Goal: Task Accomplishment & Management: Manage account settings

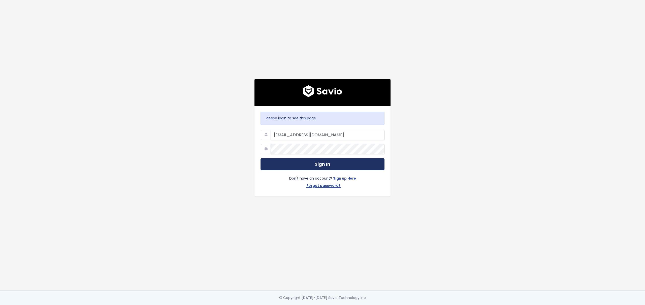
click at [331, 167] on button "Sign In" at bounding box center [323, 164] width 124 height 12
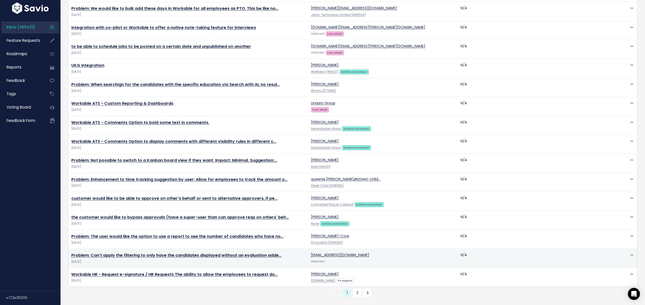
scroll to position [751, 0]
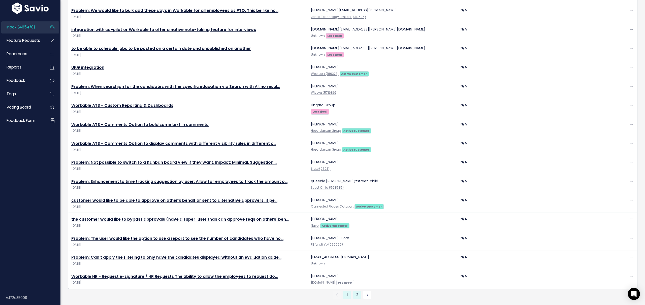
click at [360, 296] on link "2" at bounding box center [357, 295] width 8 height 8
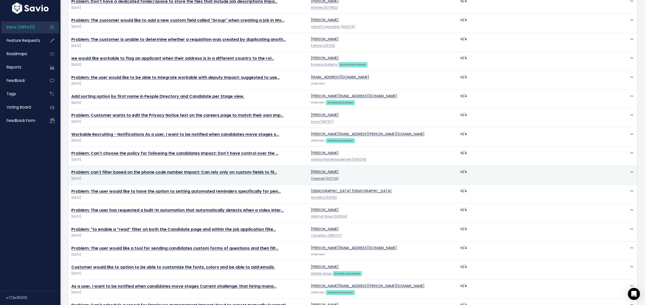
scroll to position [221, 0]
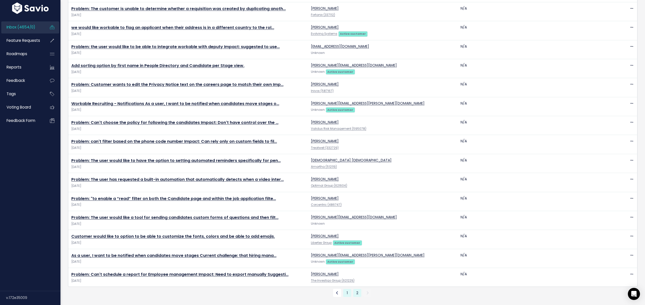
click at [348, 293] on link "1" at bounding box center [347, 293] width 8 height 8
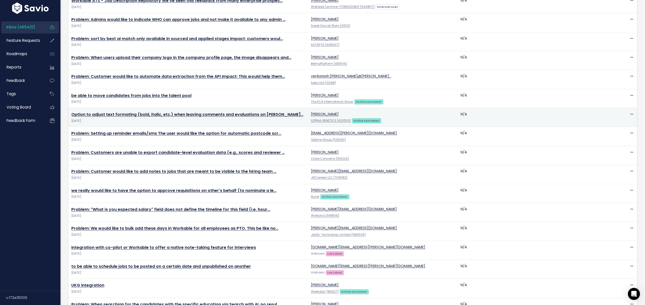
scroll to position [551, 0]
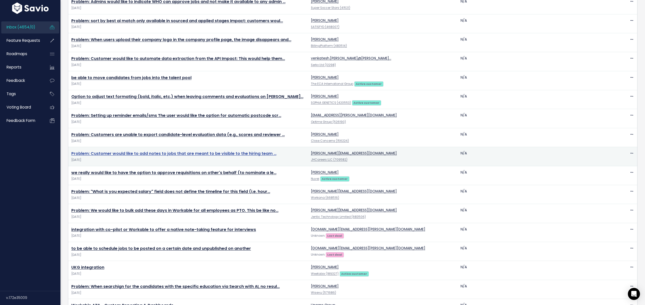
click at [85, 154] on link "Problem: Customer would like to add notes to jobs that are meant to be visible …" at bounding box center [173, 154] width 205 height 6
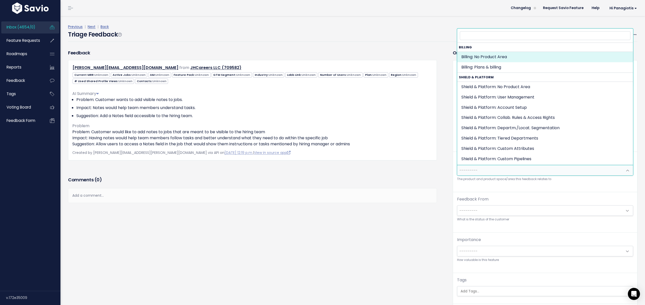
click at [469, 175] on span "---------" at bounding box center [541, 170] width 166 height 10
type input "so"
select select "JOB_POSTING:JOB_EDITOR"
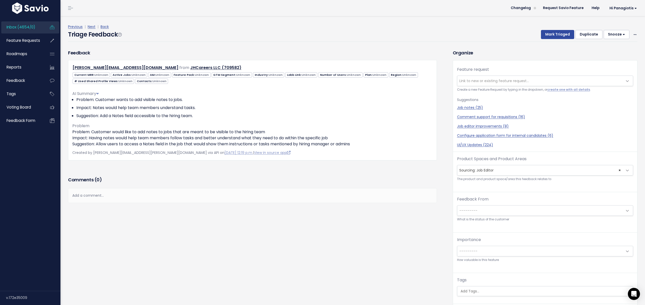
click at [483, 79] on span "Link to new or existing feature request..." at bounding box center [495, 80] width 70 height 5
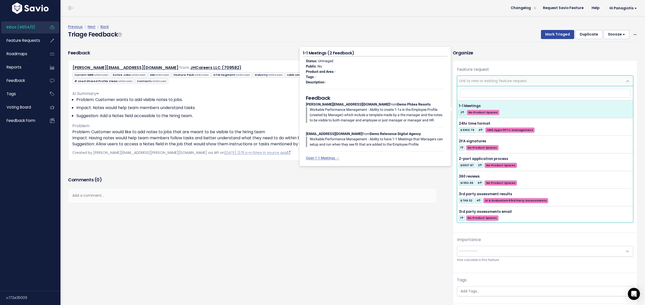
click at [478, 55] on h3 "Organize" at bounding box center [545, 52] width 185 height 7
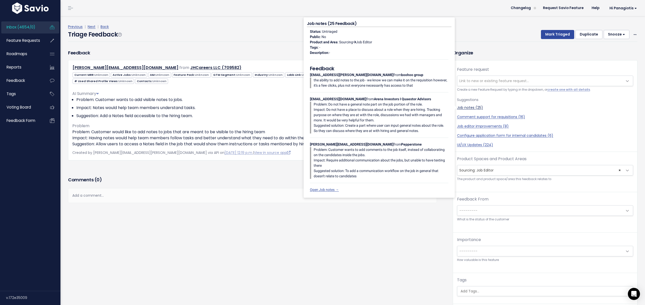
click at [465, 107] on link "Job notes (25)" at bounding box center [545, 107] width 176 height 5
select select "28231"
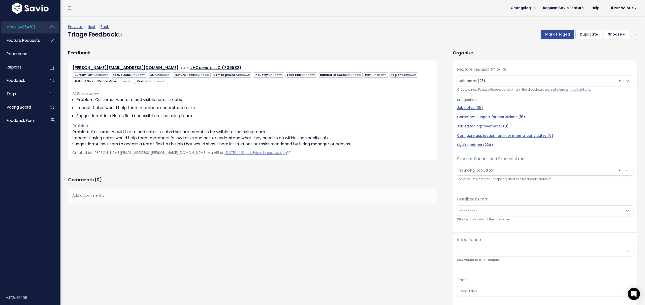
scroll to position [0, 0]
click button "Mark Triaged"
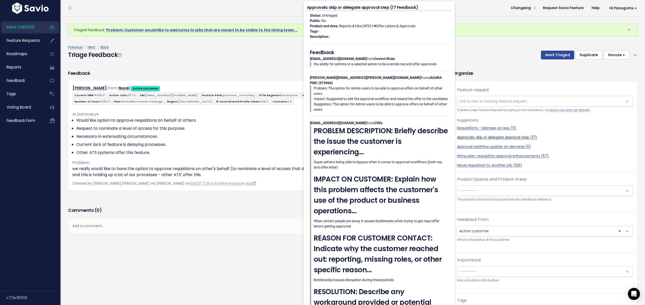
click at [482, 137] on link "Approvals: skip or delegate approval step (17)" at bounding box center [545, 137] width 176 height 5
select select "42808"
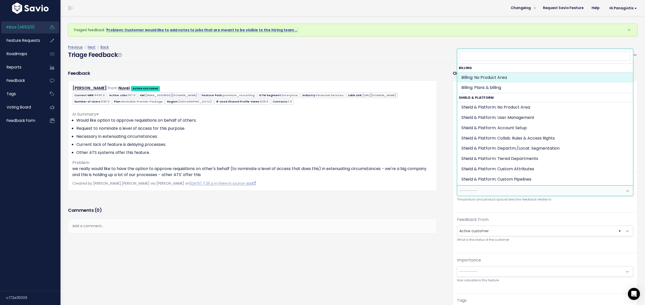
click at [487, 190] on span "---------" at bounding box center [541, 191] width 166 height 10
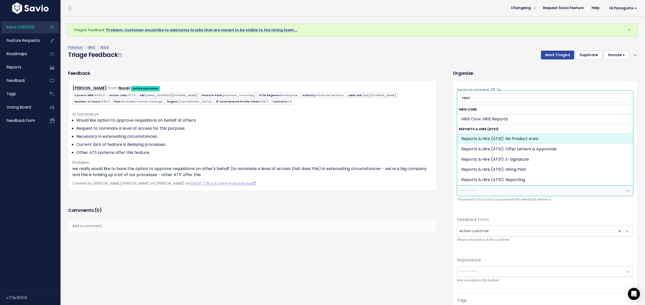
type input "repo"
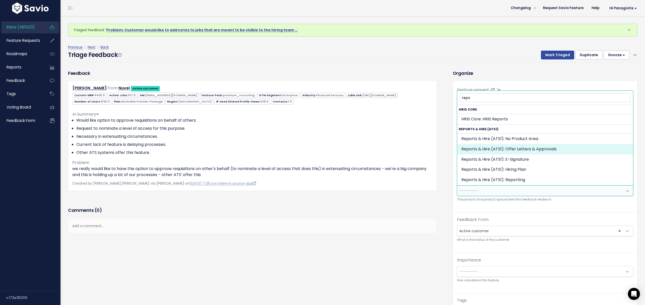
select select "OFFER_HIRE:OFFER_LETTERS_APPROVALS"
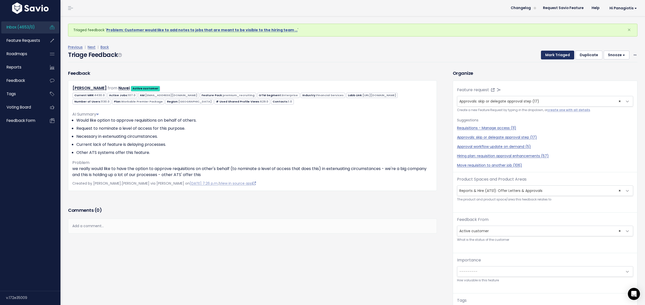
click at [562, 56] on button "Mark Triaged" at bounding box center [557, 55] width 33 height 9
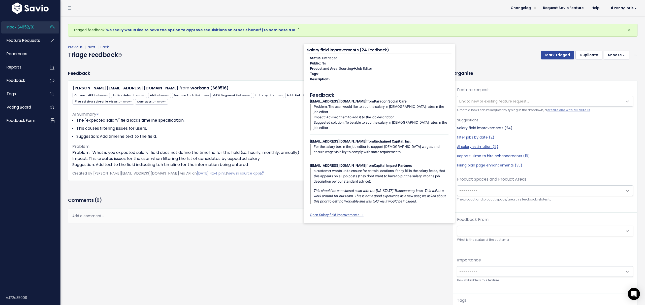
click at [480, 129] on link "Salary field improvements (24)" at bounding box center [545, 128] width 176 height 5
select select "28148"
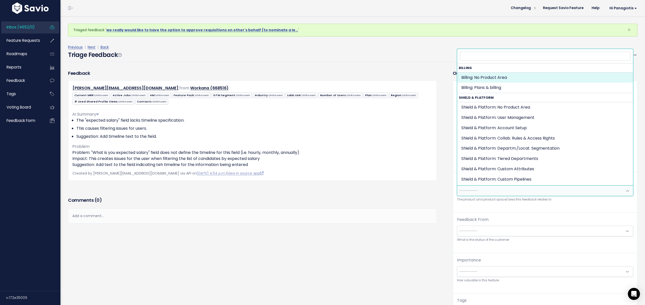
click at [480, 189] on span "---------" at bounding box center [541, 191] width 166 height 10
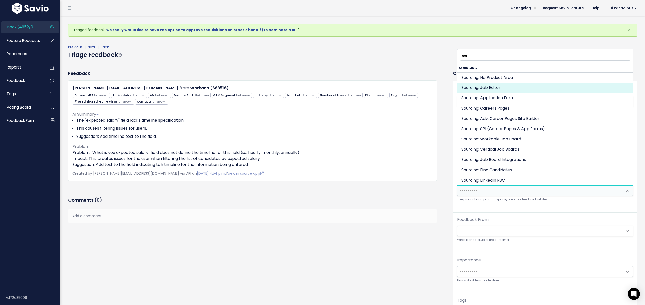
type input "sou"
select select "JOB_POSTING:JOB_EDITOR"
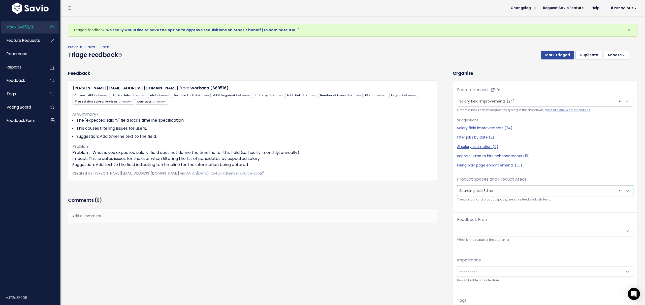
scroll to position [0, 0]
click at [562, 55] on button "Mark Triaged" at bounding box center [557, 54] width 33 height 9
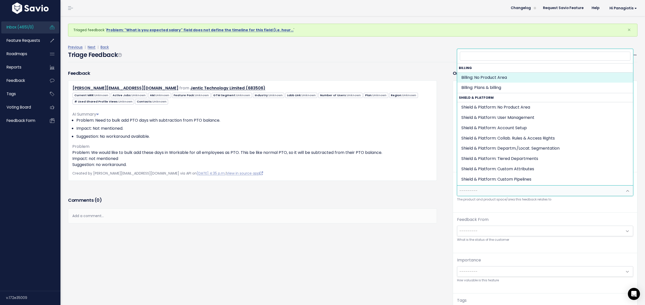
click at [480, 190] on span "---------" at bounding box center [541, 191] width 166 height 10
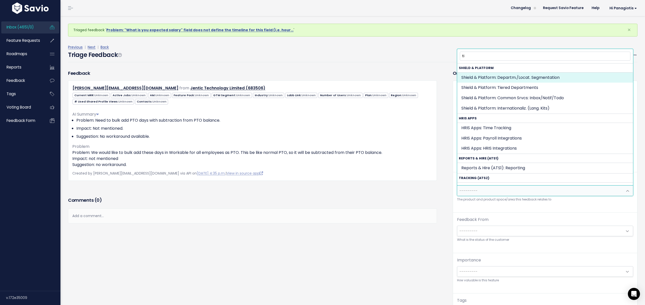
type input "t"
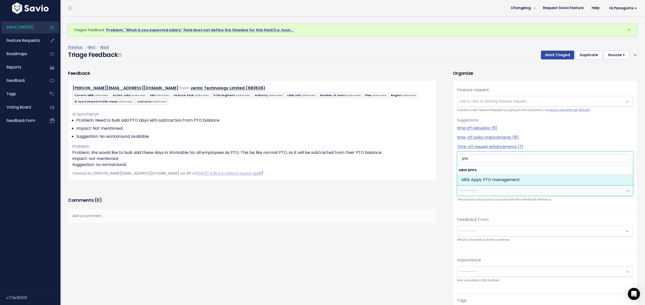
type input "pto"
select select "HRIS_APPS:PTO_MANAGEMENT"
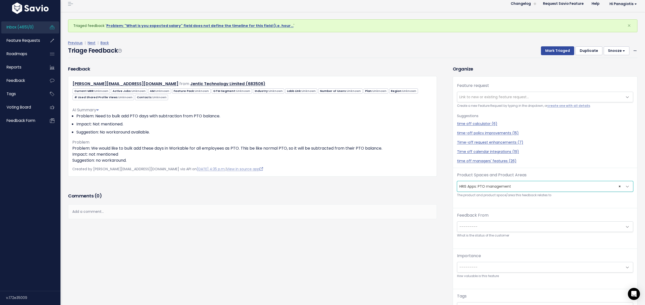
scroll to position [7, 0]
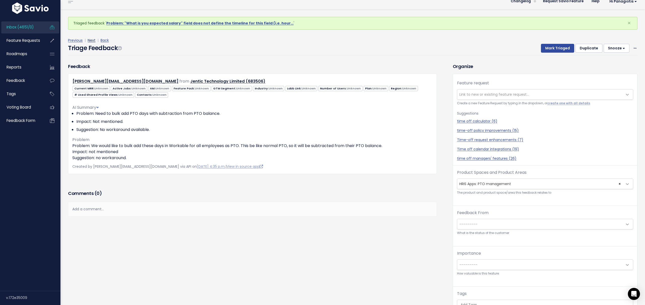
click at [92, 41] on link "Next" at bounding box center [92, 40] width 8 height 5
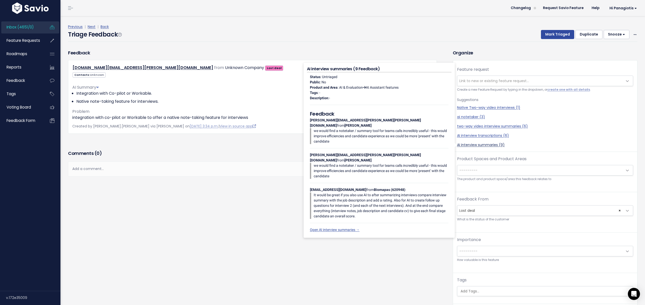
click at [475, 145] on link "AI interview summaries (9)" at bounding box center [545, 144] width 176 height 5
select select "39388"
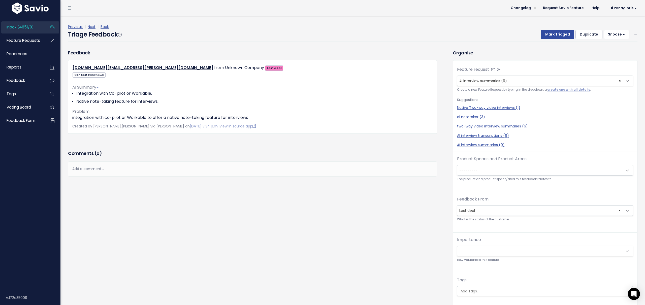
click at [494, 174] on span "---------" at bounding box center [541, 170] width 166 height 10
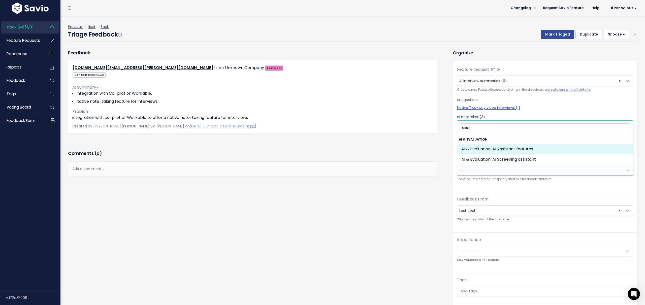
type input "assis"
select select "AI:AI_ASSISTANT_FEATURES"
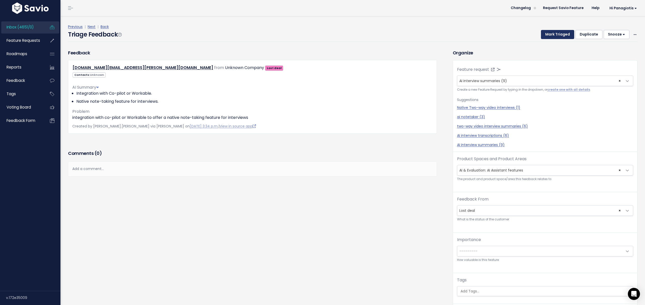
click at [552, 34] on button "Mark Triaged" at bounding box center [557, 34] width 33 height 9
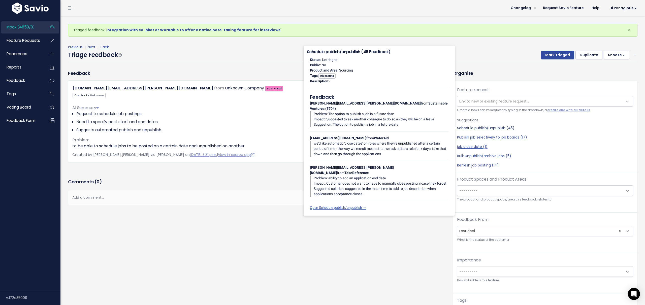
click at [483, 129] on link "Schedule publish/unpublish (45)" at bounding box center [545, 128] width 176 height 5
select select "28143"
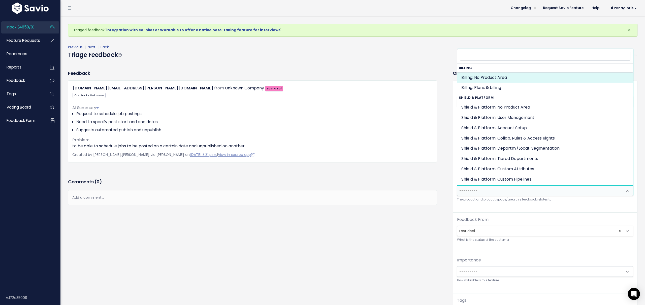
click at [496, 193] on span "---------" at bounding box center [541, 191] width 166 height 10
type input "a"
type input "sourc"
select select "JOB_POSTING:"
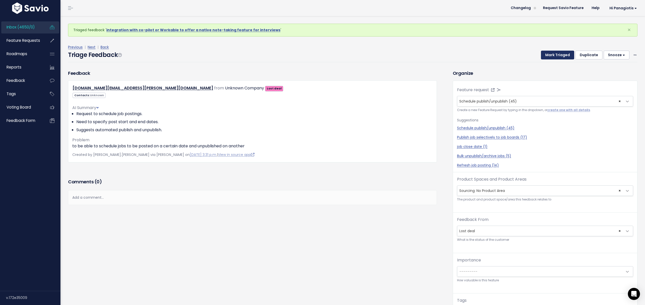
click at [560, 55] on button "Mark Triaged" at bounding box center [557, 55] width 33 height 9
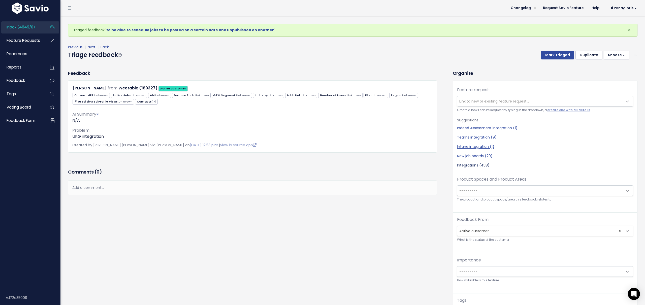
scroll to position [1, 0]
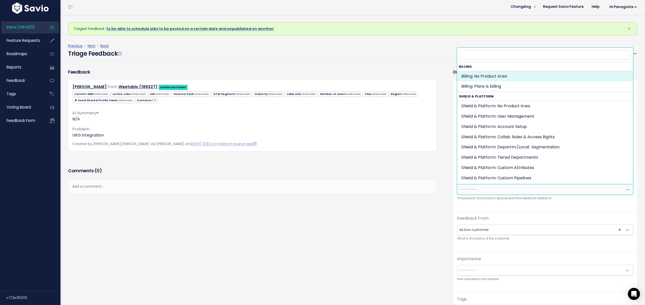
click at [473, 191] on span "---------" at bounding box center [469, 189] width 18 height 5
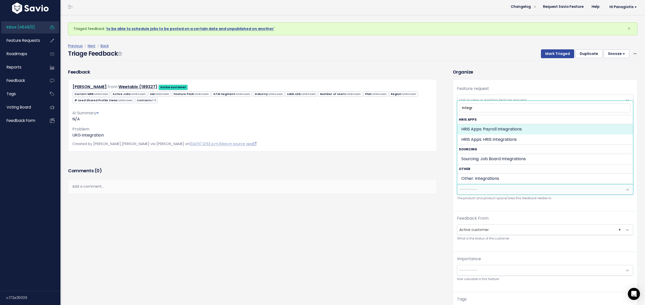
type input "integr"
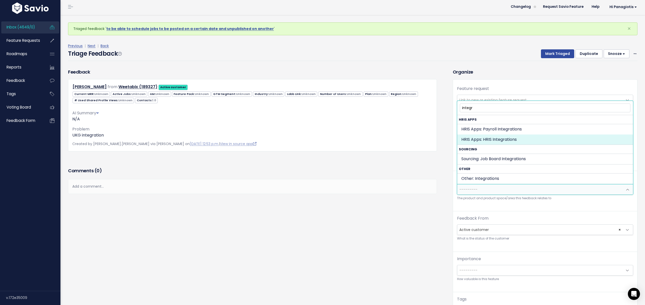
select select "HRIS_APPS:HRIS_INTEGRATIONS"
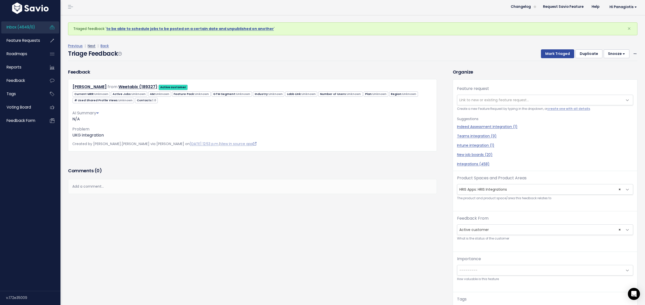
click at [92, 47] on link "Next" at bounding box center [92, 45] width 8 height 5
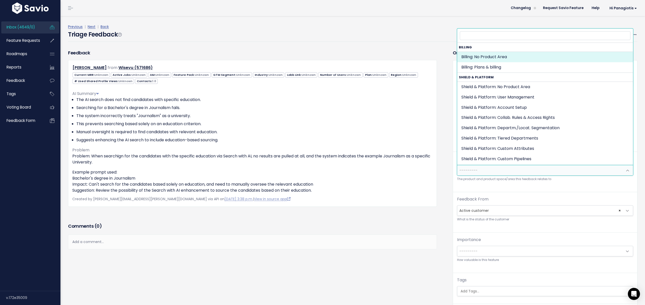
click at [481, 170] on span "---------" at bounding box center [541, 170] width 166 height 10
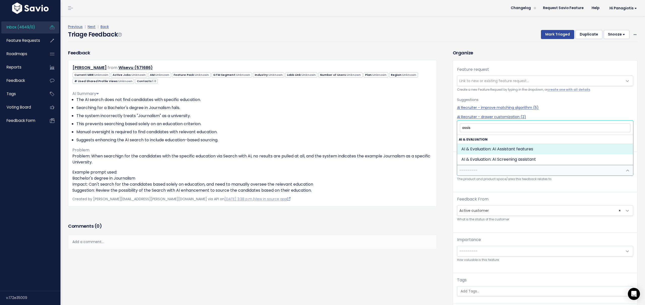
type input "assis"
select select "AI:AI_ASSISTANT_FEATURES"
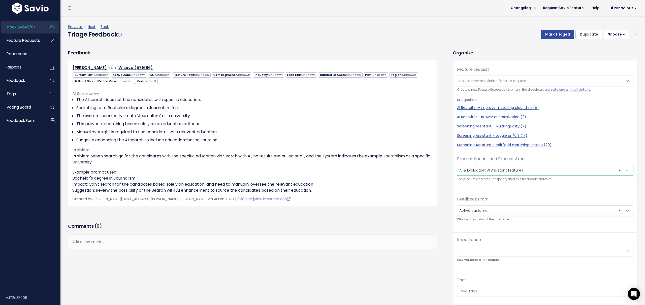
scroll to position [0, 0]
click at [93, 26] on link "Next" at bounding box center [92, 26] width 8 height 5
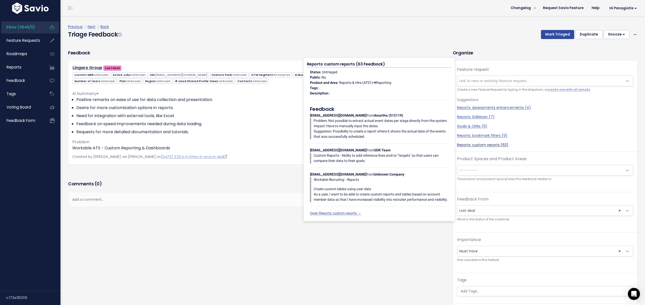
scroll to position [0, 0]
click at [482, 146] on link "Reports: custom reports (63)" at bounding box center [545, 144] width 176 height 5
select select "30815"
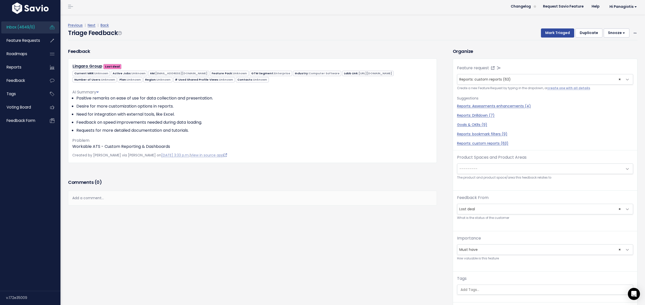
scroll to position [2, 0]
click at [471, 169] on span "---------" at bounding box center [469, 168] width 18 height 5
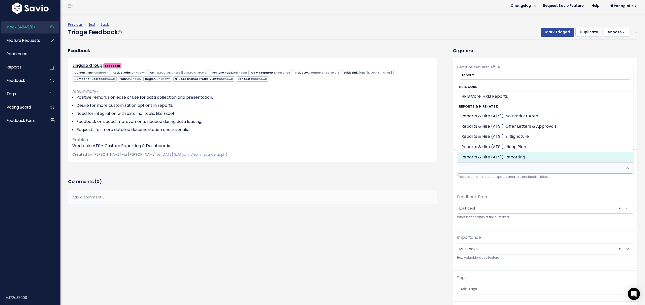
type input "reports"
select select "OFFER_HIRE:REPORTING"
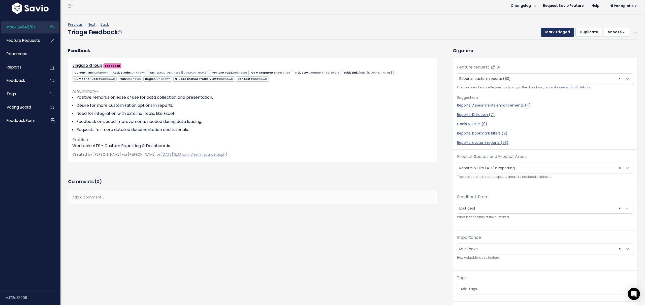
click at [562, 34] on button "Mark Triaged" at bounding box center [557, 32] width 33 height 9
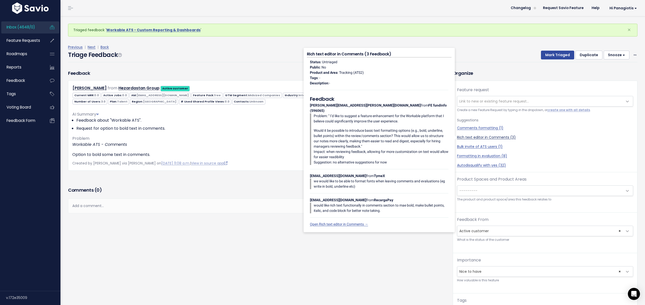
click at [474, 138] on link "Rich text editor in Comments (3)" at bounding box center [545, 137] width 176 height 5
select select "30489"
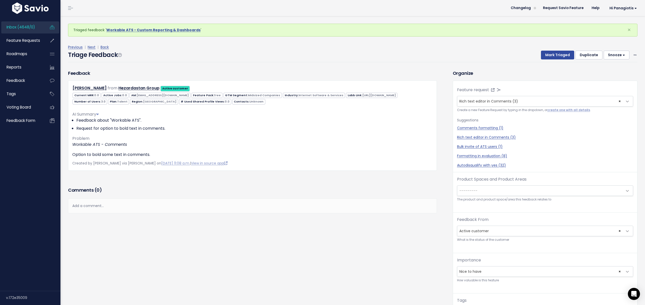
click at [487, 191] on span "---------" at bounding box center [541, 191] width 166 height 10
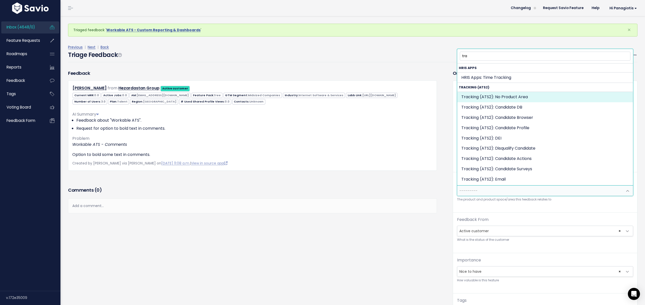
type input "tra"
select select "SCREEN:"
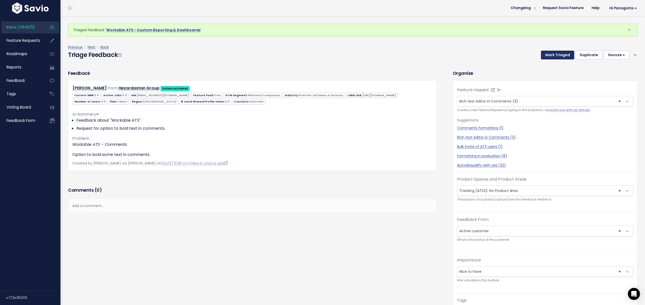
click at [564, 54] on button "Mark Triaged" at bounding box center [557, 55] width 33 height 9
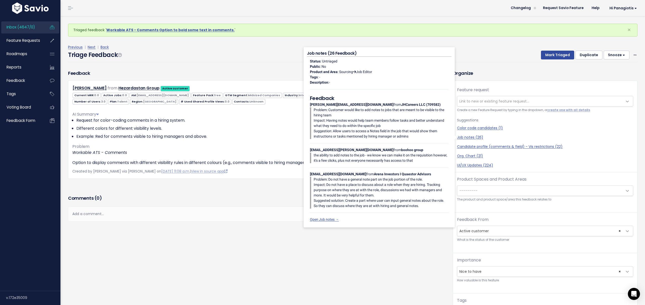
click at [482, 58] on div "Triage Feedback Mark Triaged Duplicate Snooze 1 day 3 days 7 days 14 days Edit …" at bounding box center [353, 56] width 570 height 12
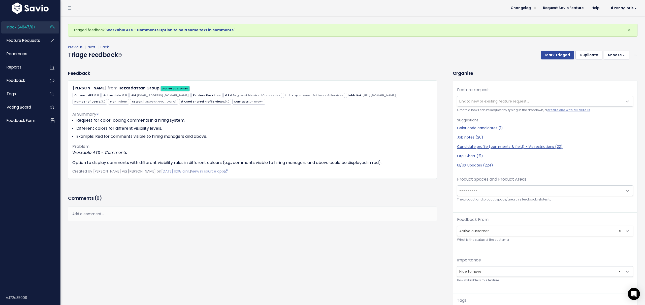
click at [492, 194] on span "---------" at bounding box center [541, 191] width 166 height 10
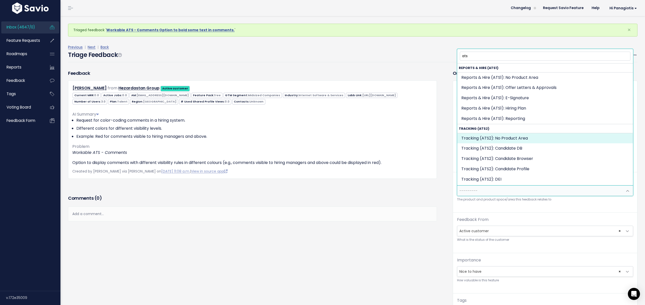
type input "ats"
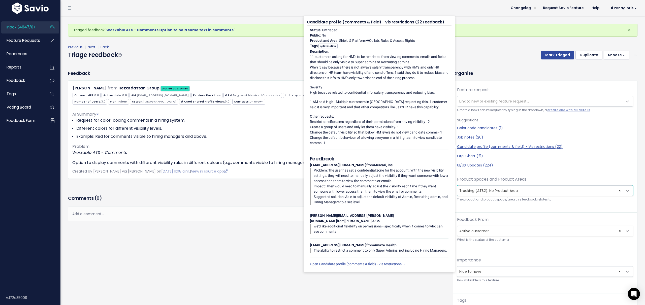
scroll to position [1, 0]
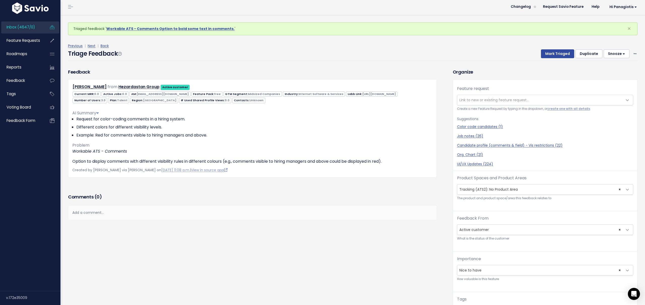
click at [482, 189] on span "× Tracking (ATS2): No Product Area" at bounding box center [541, 190] width 166 height 10
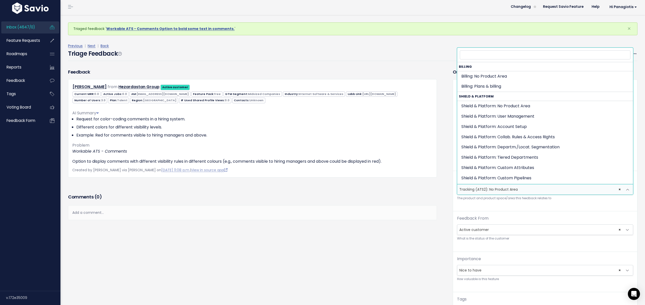
scroll to position [405, 0]
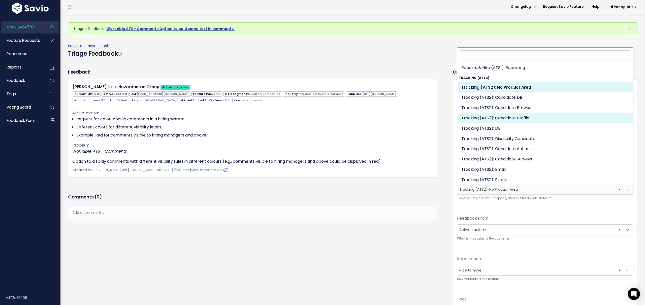
select select "SCREEN:CANDIDATE_PROFILE"
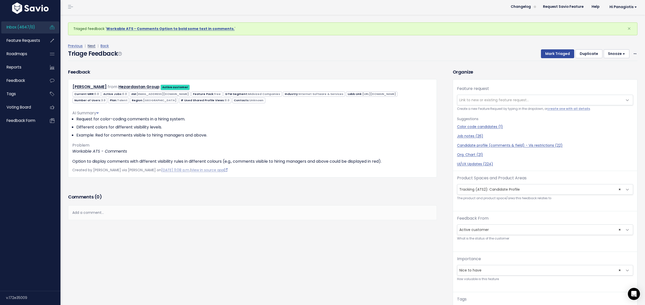
click at [91, 47] on link "Next" at bounding box center [92, 45] width 8 height 5
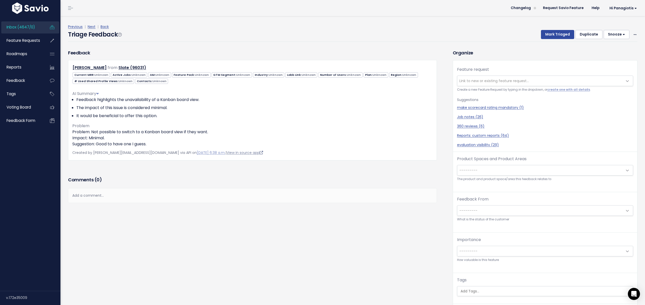
click at [227, 154] on link "View in source app" at bounding box center [245, 152] width 37 height 5
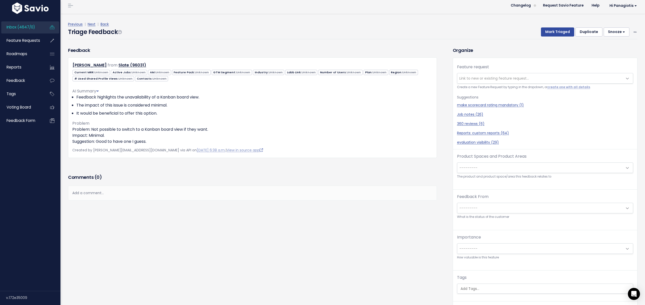
scroll to position [2, 0]
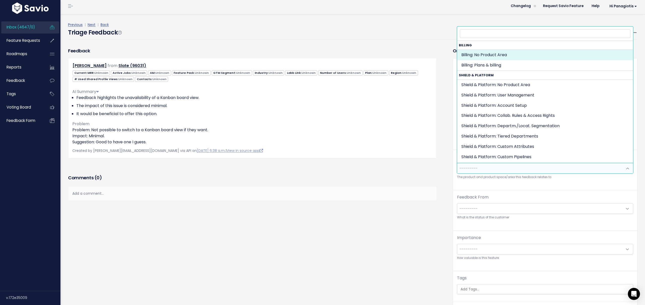
click at [484, 171] on span "---------" at bounding box center [541, 168] width 166 height 10
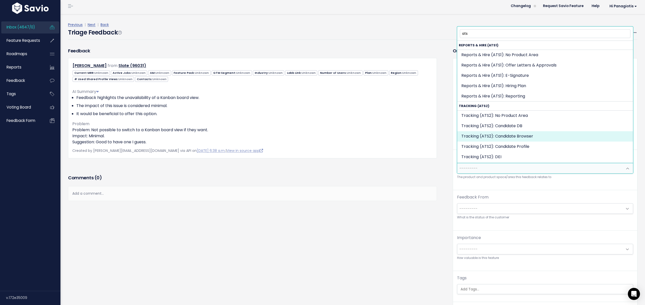
type input "ats"
select select "SCREEN:CANDIDATE_BROWSER"
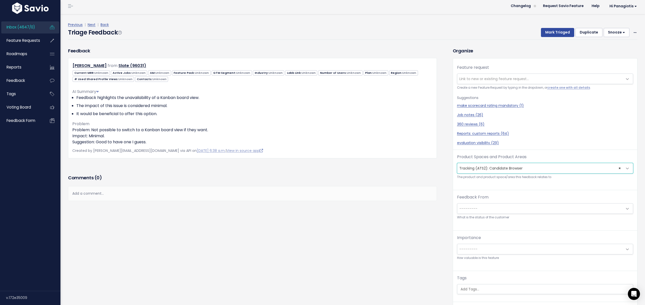
scroll to position [3, 0]
click at [93, 24] on link "Next" at bounding box center [92, 23] width 8 height 5
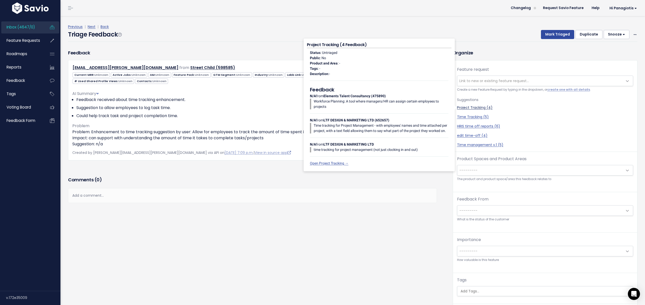
click at [474, 109] on link "Project Tracking (4)" at bounding box center [545, 107] width 176 height 5
select select "57365"
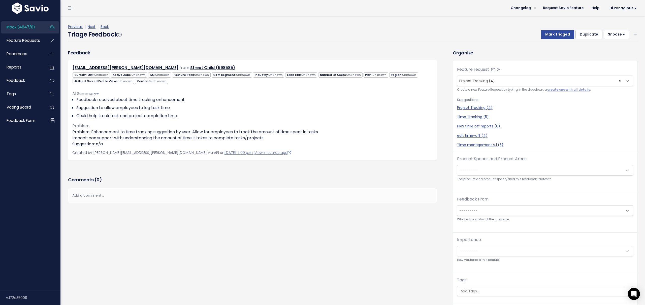
click at [506, 171] on span "---------" at bounding box center [541, 170] width 166 height 10
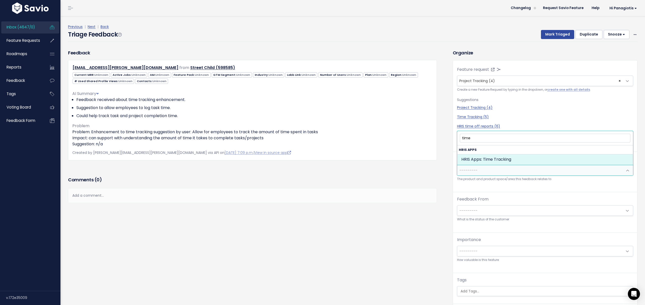
type input "time"
select select "HRIS_APPS:TIME_TRACKING"
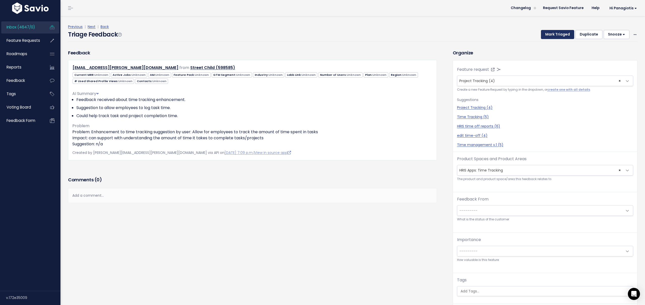
click at [560, 35] on button "Mark Triaged" at bounding box center [557, 34] width 33 height 9
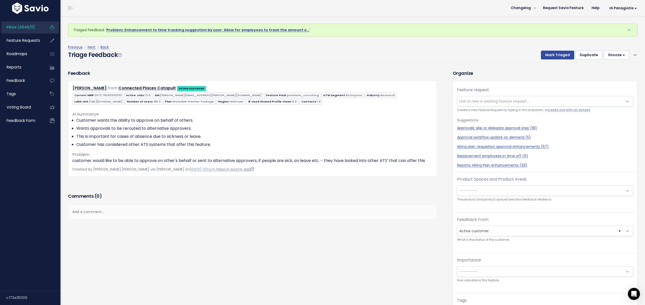
click at [217, 169] on link "View in source app" at bounding box center [235, 169] width 37 height 5
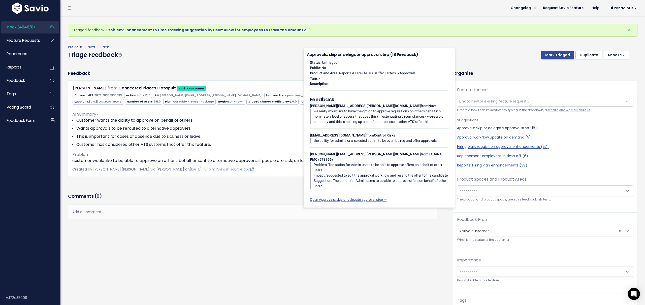
click at [490, 127] on link "Approvals: skip or delegate approval step (18)" at bounding box center [545, 128] width 176 height 5
select select "42808"
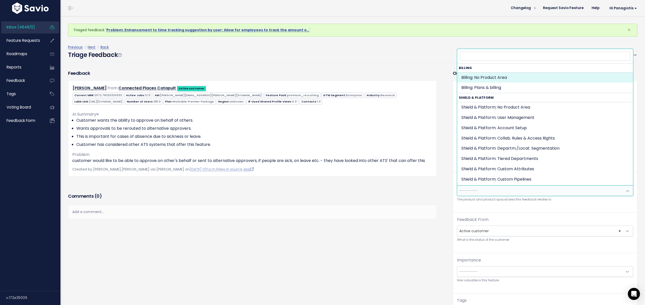
click at [496, 193] on span "---------" at bounding box center [541, 191] width 166 height 10
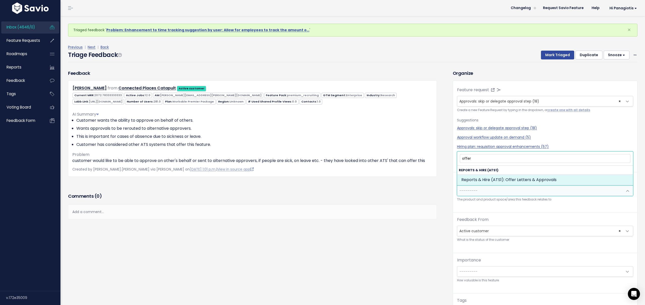
type input "offer"
select select "OFFER_HIRE:OFFER_LETTERS_APPROVALS"
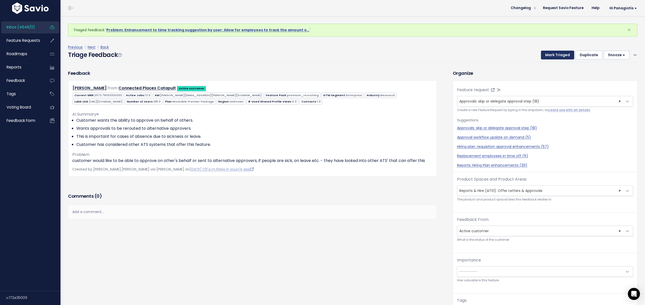
click at [564, 56] on button "Mark Triaged" at bounding box center [557, 55] width 33 height 9
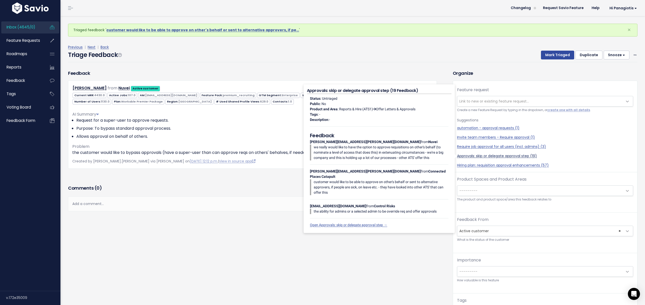
click at [479, 154] on link "Approvals: skip or delegate approval step (19)" at bounding box center [545, 156] width 176 height 5
select select "42808"
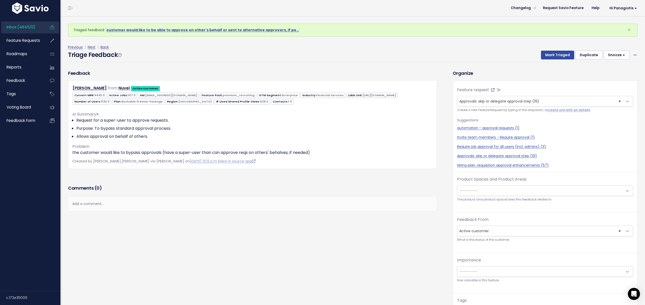
click at [481, 192] on span "---------" at bounding box center [541, 191] width 166 height 10
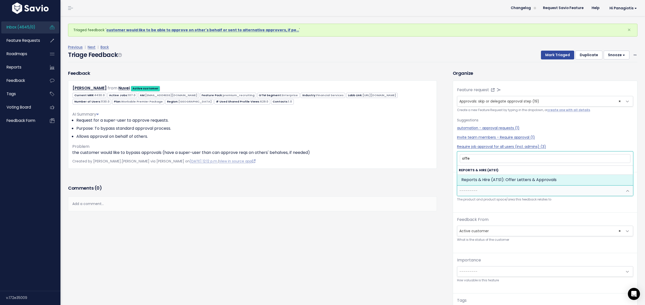
type input "offe"
select select "OFFER_HIRE:OFFER_LETTERS_APPROVALS"
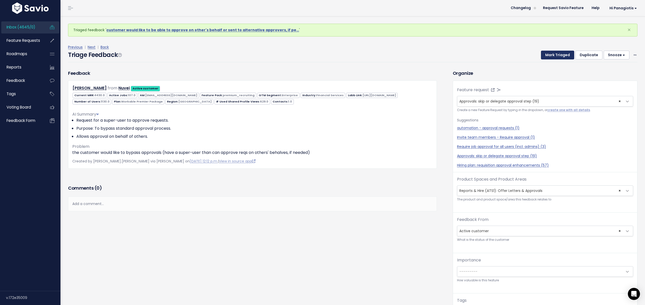
click at [560, 55] on button "Mark Triaged" at bounding box center [557, 55] width 33 height 9
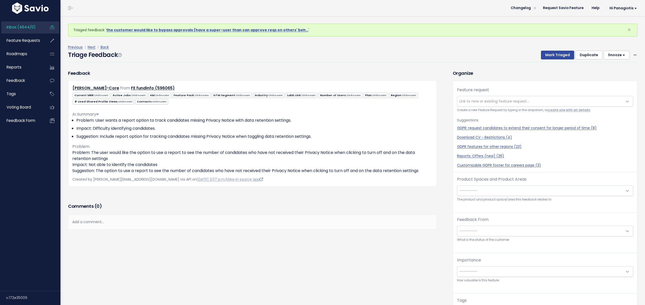
scroll to position [0, 0]
click at [26, 27] on span "Inbox (4644/0)" at bounding box center [21, 26] width 29 height 5
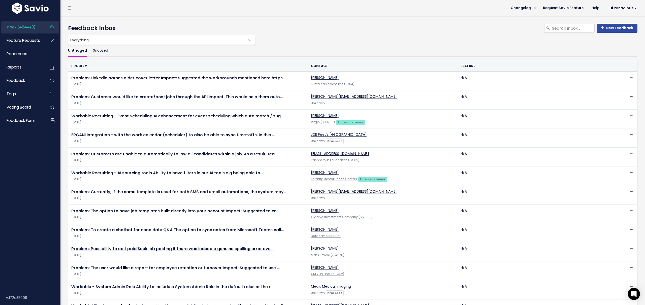
click at [121, 42] on span "Everything" at bounding box center [156, 40] width 177 height 10
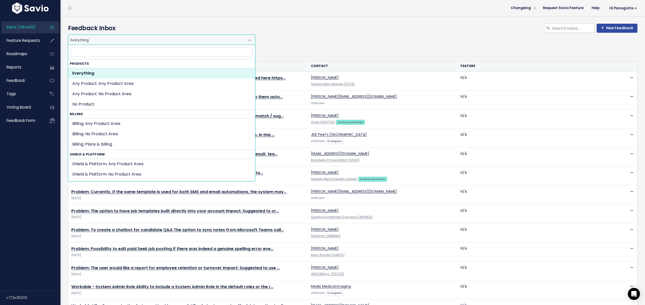
scroll to position [3, 0]
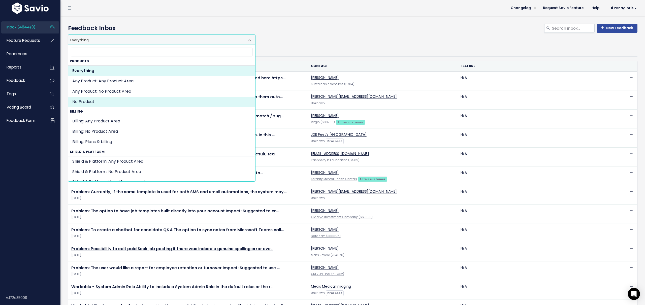
select select "NOT_SET:NOT_SET"
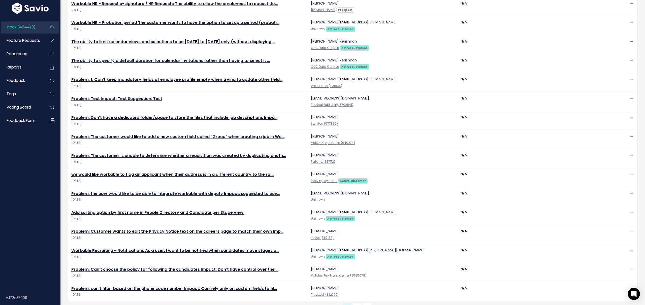
scroll to position [753, 0]
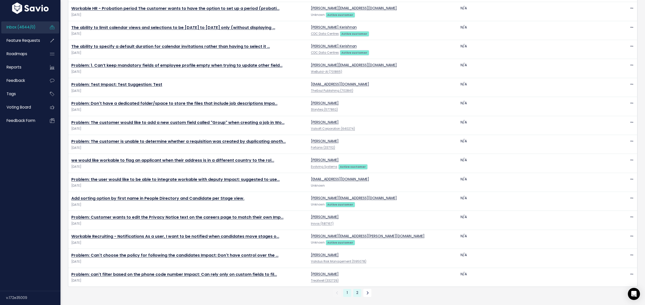
click at [359, 295] on link "2" at bounding box center [357, 293] width 8 height 8
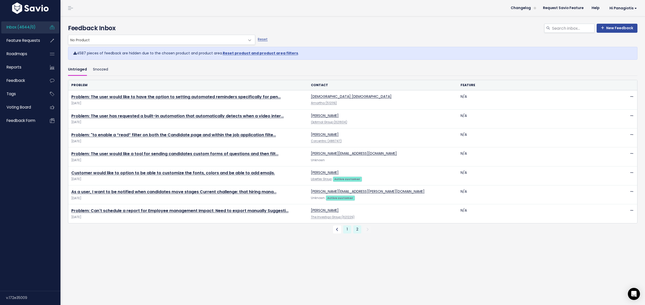
click at [349, 230] on link "1" at bounding box center [347, 230] width 8 height 8
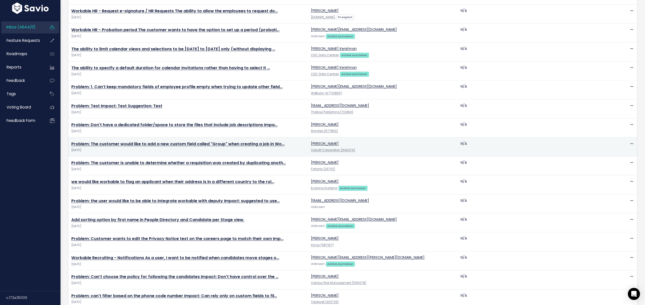
scroll to position [753, 0]
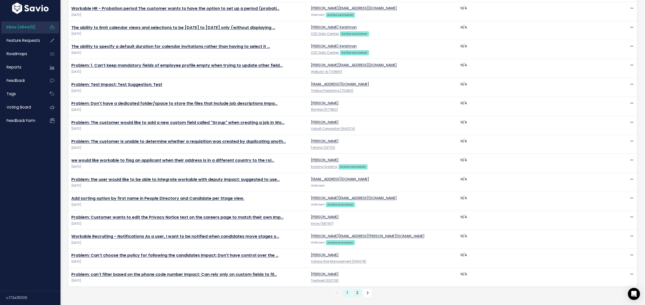
click at [357, 293] on link "2" at bounding box center [357, 293] width 8 height 8
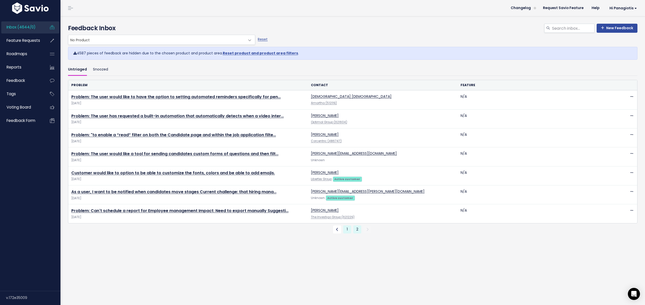
click at [346, 230] on link "1" at bounding box center [347, 230] width 8 height 8
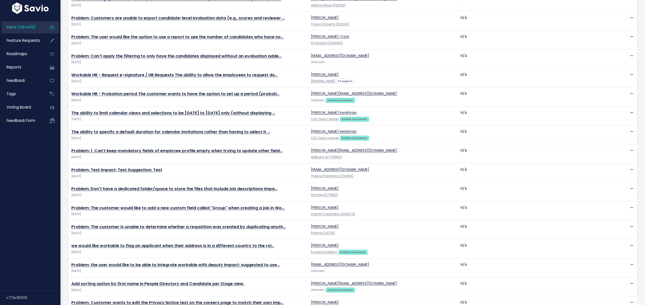
scroll to position [753, 0]
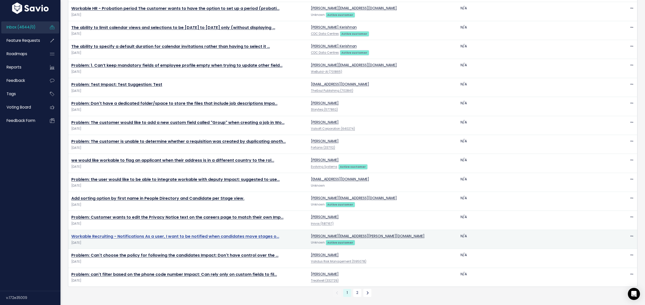
click at [137, 236] on link "Workable Recruiting - Notifications As a user, I want to be notified when candi…" at bounding box center [175, 237] width 208 height 6
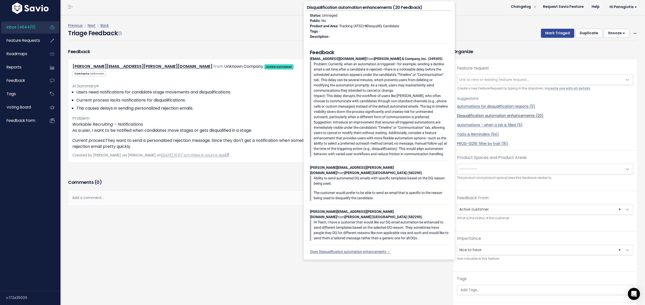
scroll to position [2, 0]
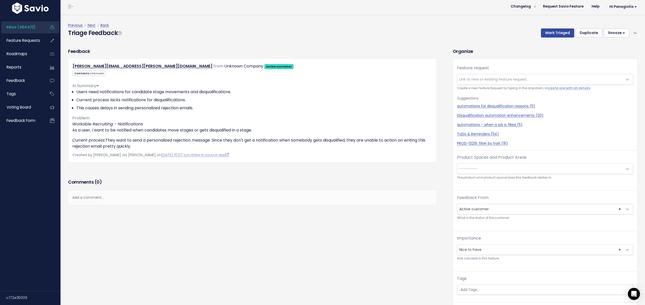
click at [484, 167] on span "---------" at bounding box center [541, 169] width 166 height 10
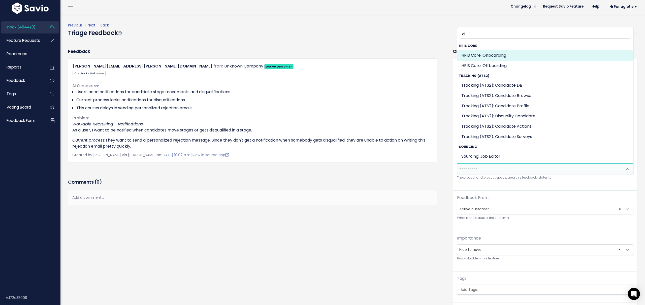
type input "dis"
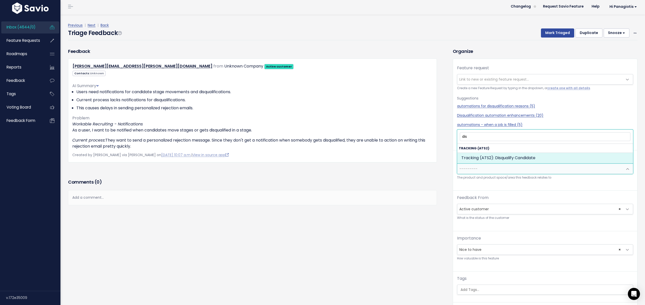
select select "SCREEN:DISQUALIFY_CANDIDATE"
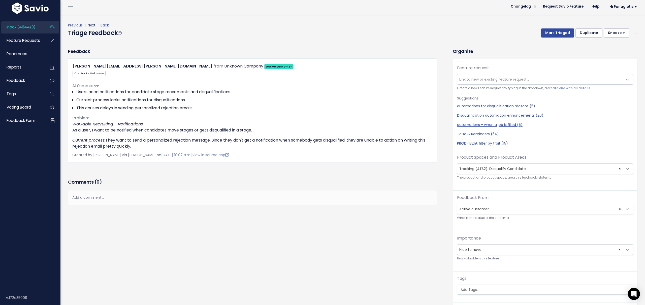
click at [92, 25] on link "Next" at bounding box center [92, 25] width 8 height 5
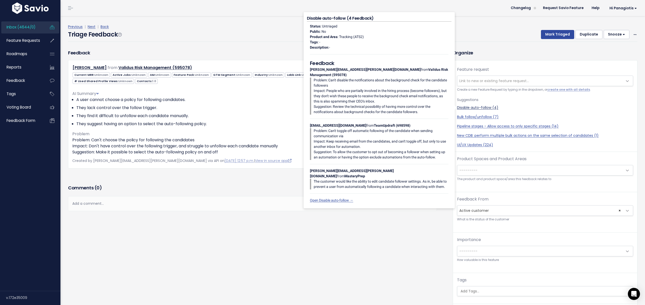
click at [473, 109] on link "Disable auto-follow (4)" at bounding box center [545, 107] width 176 height 5
select select "30710"
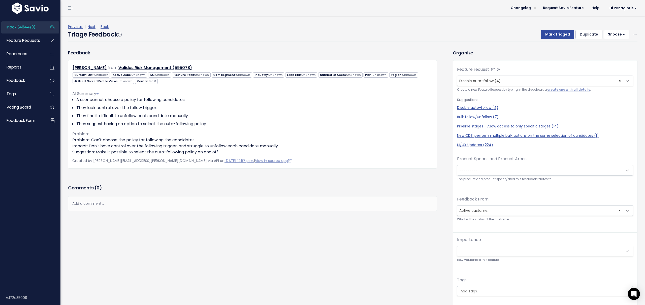
click at [479, 170] on span "---------" at bounding box center [541, 170] width 166 height 10
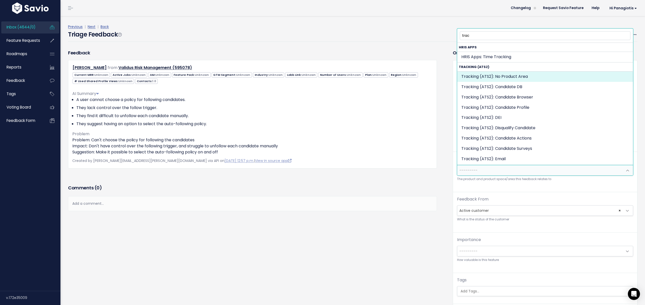
type input "trac"
select select "SCREEN:"
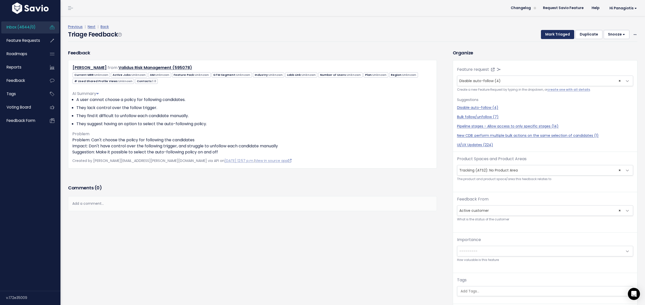
click at [553, 32] on button "Mark Triaged" at bounding box center [557, 34] width 33 height 9
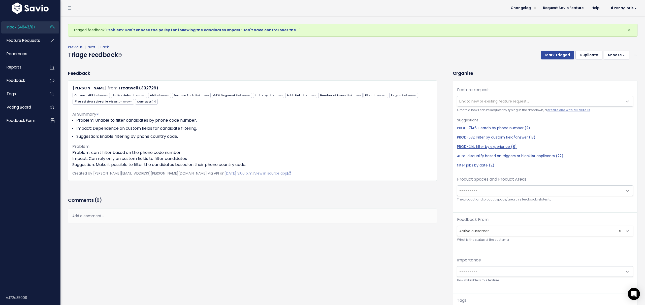
click at [475, 188] on span "---------" at bounding box center [469, 190] width 18 height 5
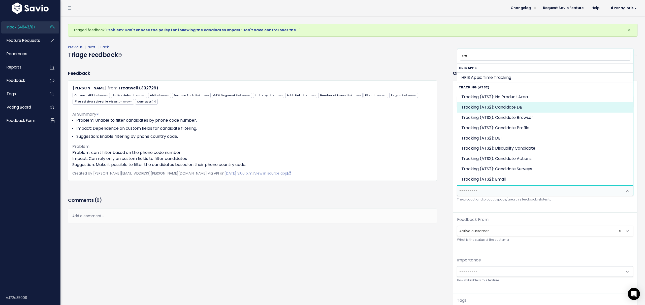
type input "tra"
select select "SCREEN:"
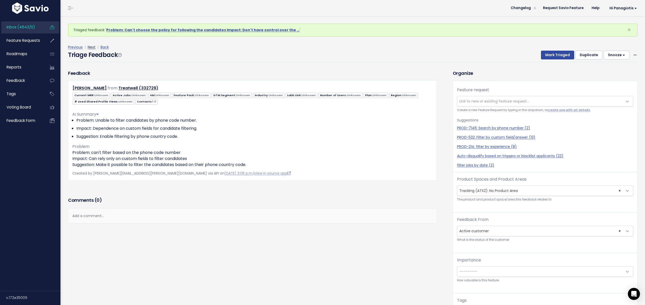
click at [92, 48] on link "Next" at bounding box center [92, 47] width 8 height 5
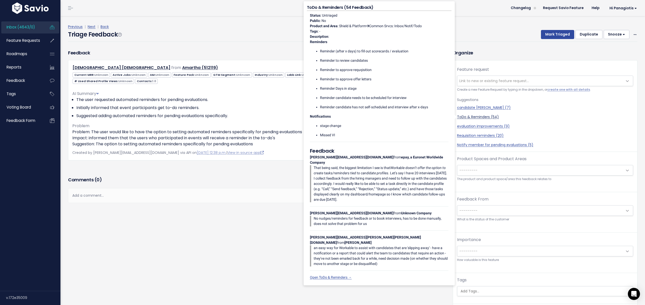
click at [479, 118] on link "ToDo & Reminders (54)" at bounding box center [545, 116] width 176 height 5
select select "30814"
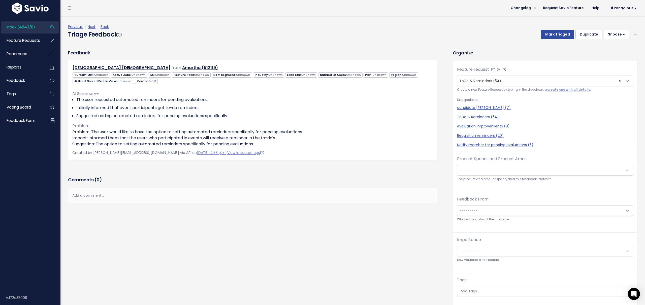
select select
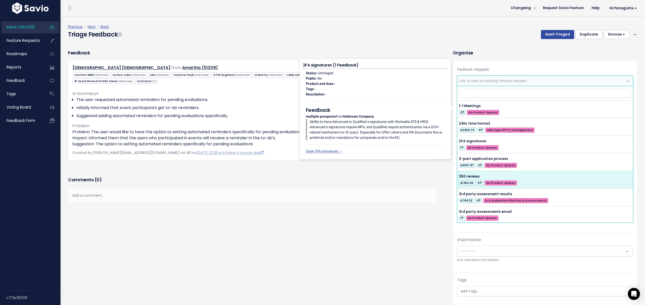
click at [435, 248] on div "Feedback Rahmah Nuzlia Qurani from Amartha (512119)" at bounding box center [256, 193] width 385 height 289
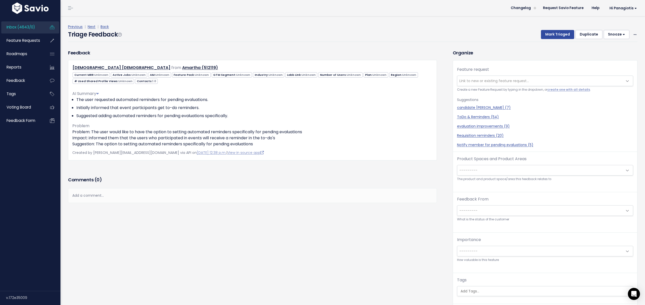
click at [484, 169] on span "---------" at bounding box center [541, 170] width 166 height 10
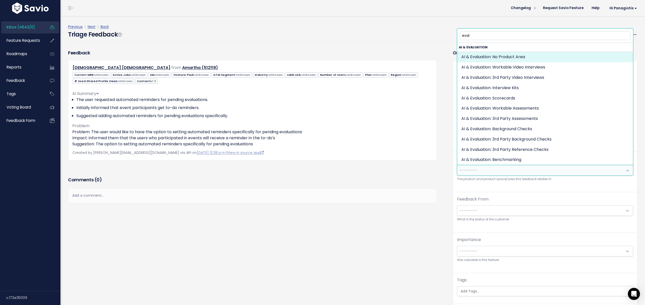
type input "eval"
select select "AI:"
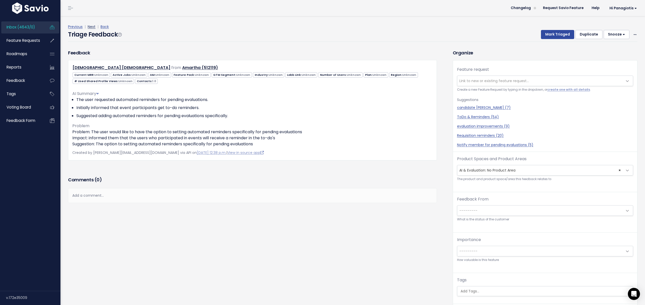
click at [92, 26] on link "Next" at bounding box center [92, 26] width 8 height 5
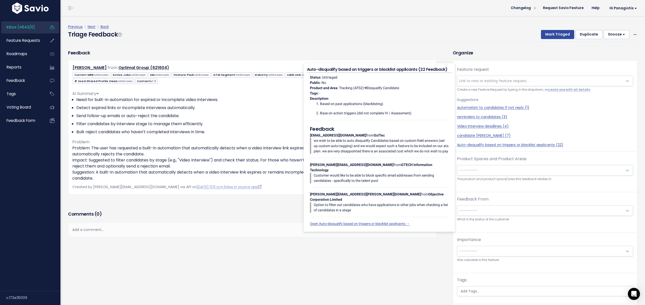
click at [180, 219] on div "Comments ( 0 )" at bounding box center [252, 216] width 369 height 13
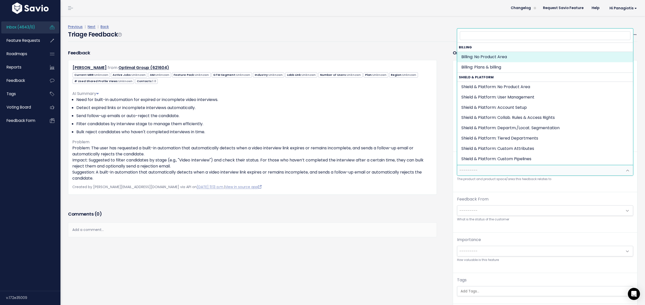
click at [480, 170] on span "---------" at bounding box center [541, 170] width 166 height 10
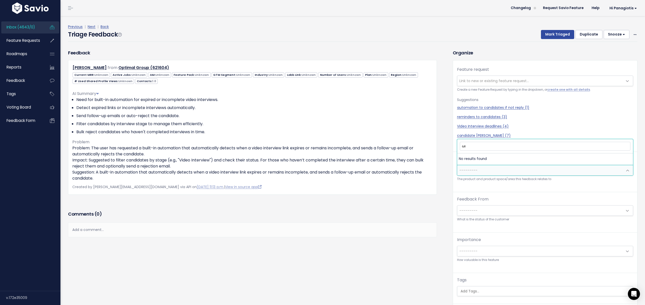
type input "ω"
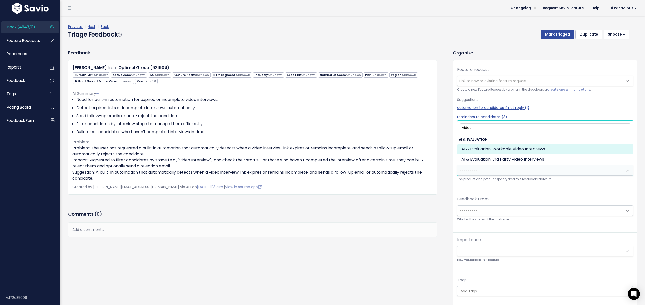
type input "video"
select select "AI:WORKABLE_VIDEO_INTERVIEWS"
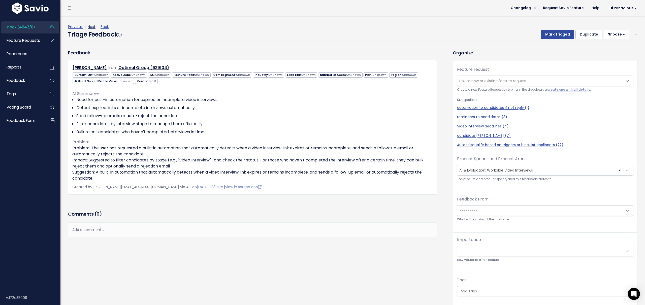
click at [93, 27] on link "Next" at bounding box center [92, 26] width 8 height 5
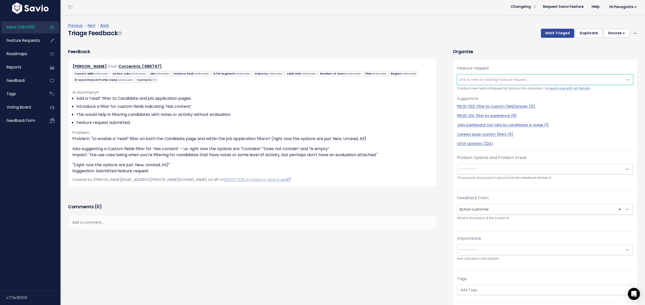
scroll to position [1, 0]
click at [489, 172] on span "---------" at bounding box center [541, 169] width 166 height 10
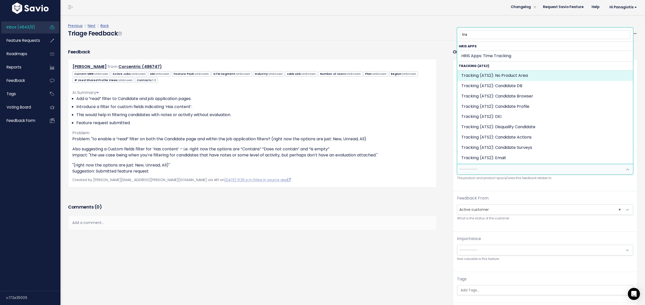
type input "tra"
select select "SCREEN:"
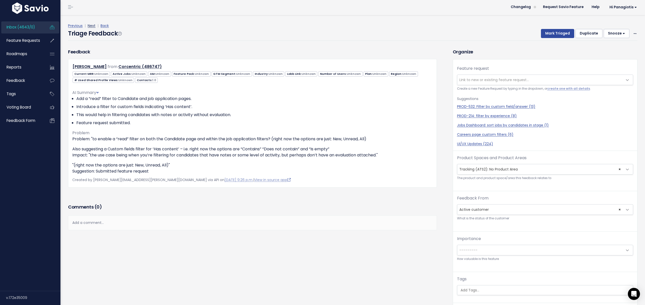
click at [92, 26] on link "Next" at bounding box center [92, 25] width 8 height 5
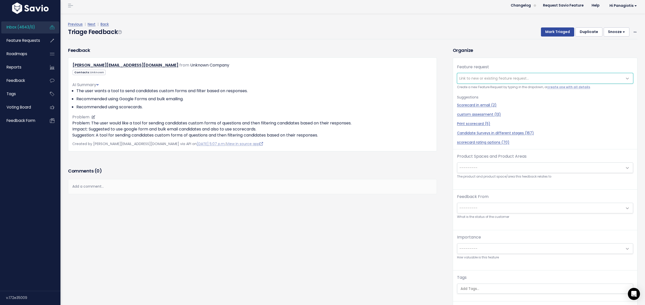
scroll to position [3, 0]
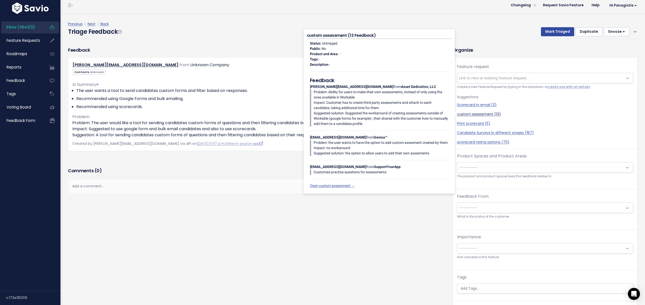
click at [477, 113] on link "custom assessment (13)" at bounding box center [545, 114] width 176 height 5
select select "40567"
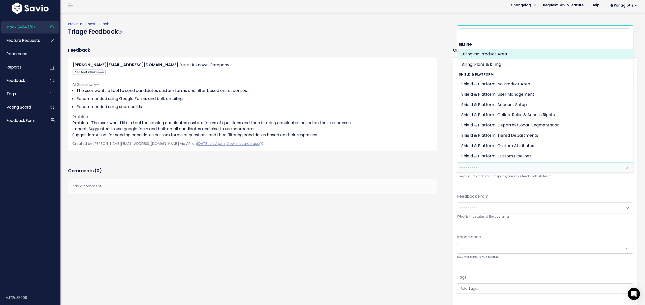
click at [477, 172] on span "---------" at bounding box center [541, 168] width 166 height 10
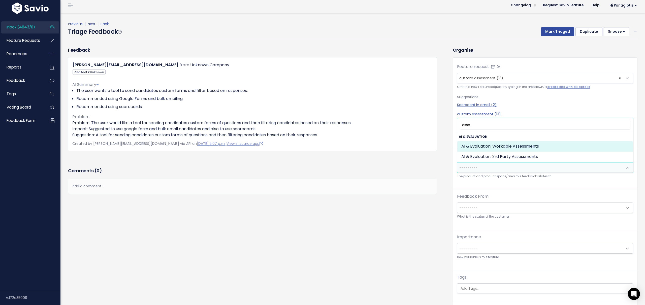
type input "asse"
select select "AI:WORKABLE_ASSESSMENTS"
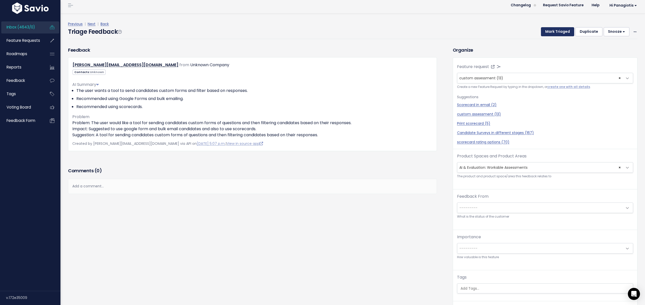
click at [550, 32] on button "Mark Triaged" at bounding box center [557, 31] width 33 height 9
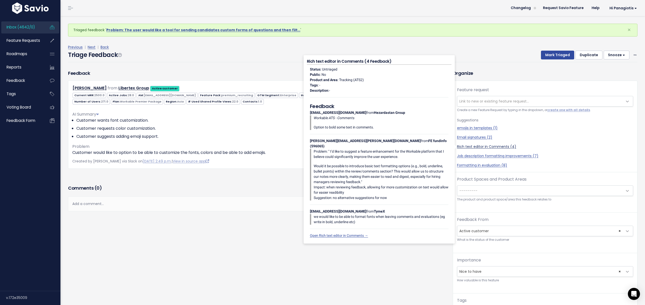
click at [482, 147] on link "Rich text editor in Comments (4)" at bounding box center [545, 146] width 176 height 5
select select "30489"
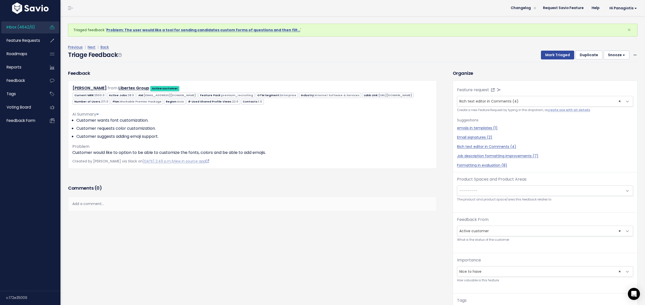
click at [471, 188] on span "---------" at bounding box center [469, 190] width 18 height 5
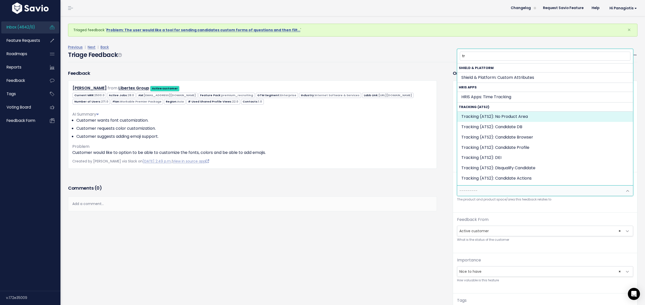
type input "tr"
select select "SCREEN:"
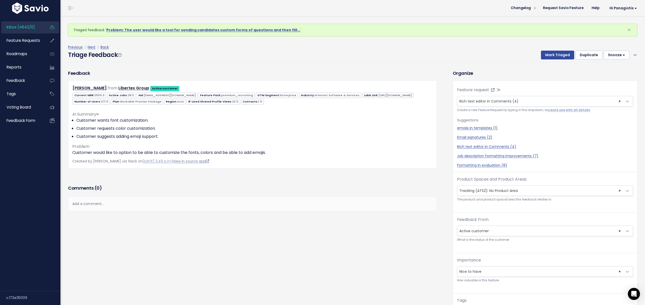
click at [205, 161] on link "View in source app" at bounding box center [191, 161] width 37 height 5
click at [557, 56] on button "Mark Triaged" at bounding box center [557, 55] width 33 height 9
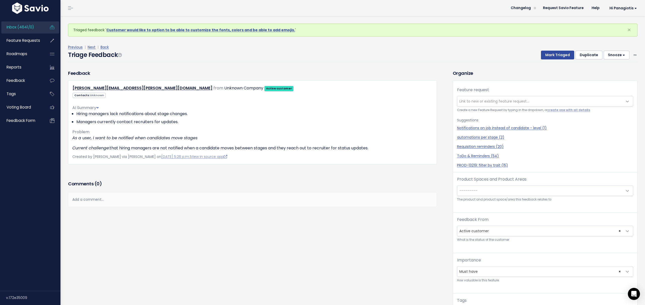
click at [472, 191] on span "---------" at bounding box center [469, 190] width 18 height 5
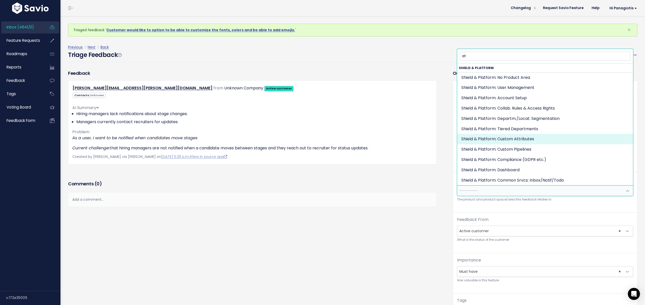
type input "a"
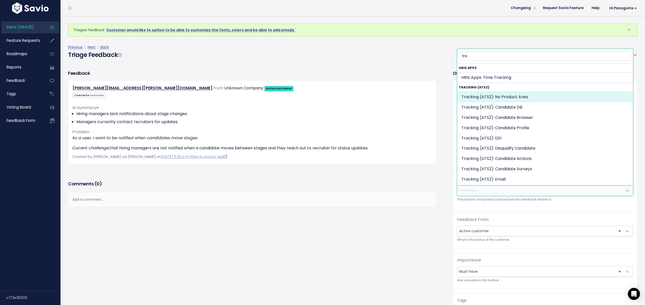
type input "tra"
select select "SCREEN:"
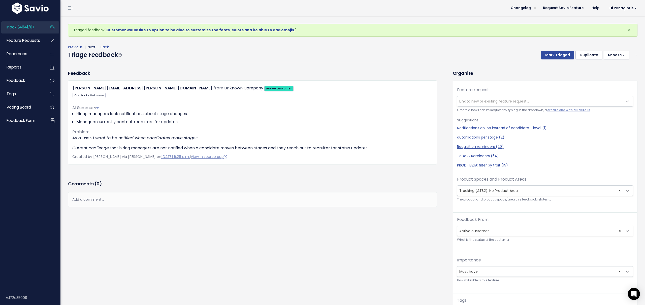
click at [93, 48] on link "Next" at bounding box center [92, 47] width 8 height 5
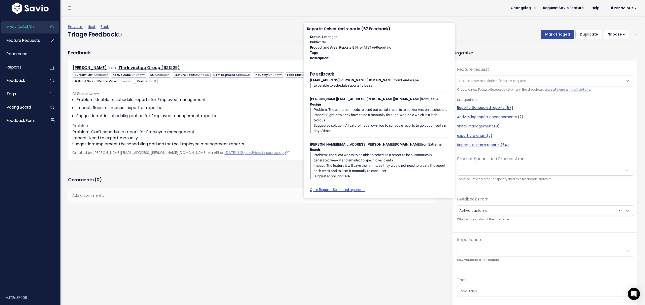
click at [482, 108] on link "Reports: Scheduled reports (57)" at bounding box center [545, 107] width 176 height 5
select select "30804"
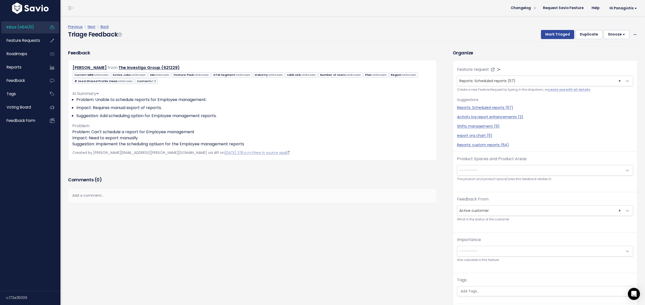
click at [483, 173] on span "---------" at bounding box center [541, 170] width 166 height 10
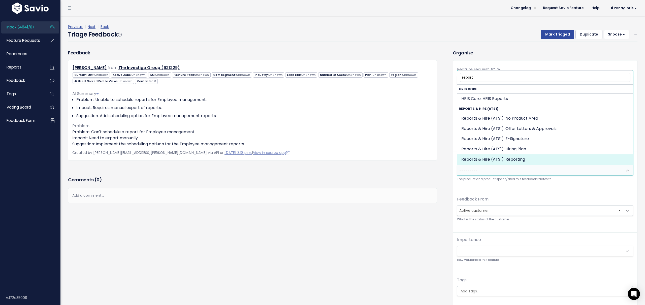
type input "report"
drag, startPoint x: 499, startPoint y: 158, endPoint x: 496, endPoint y: 158, distance: 3.1
select select "OFFER_HIRE:REPORTING"
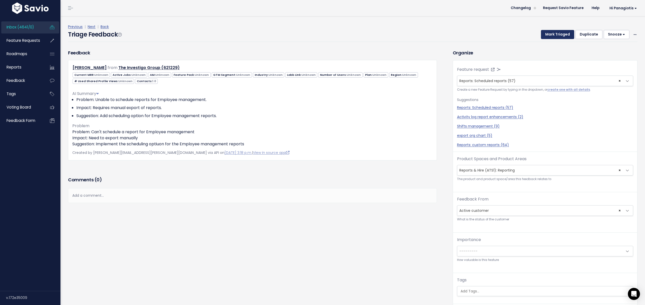
click at [555, 34] on button "Mark Triaged" at bounding box center [557, 34] width 33 height 9
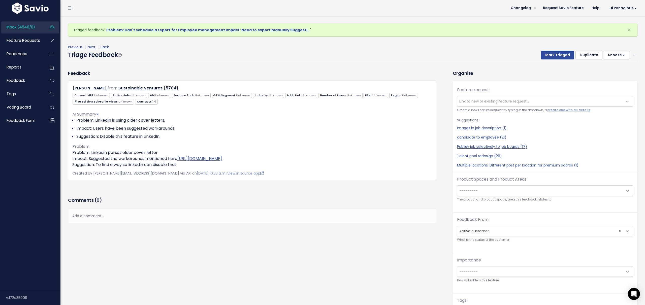
click at [27, 27] on span "Inbox (4640/0)" at bounding box center [21, 26] width 28 height 5
